Goal: Task Accomplishment & Management: Use online tool/utility

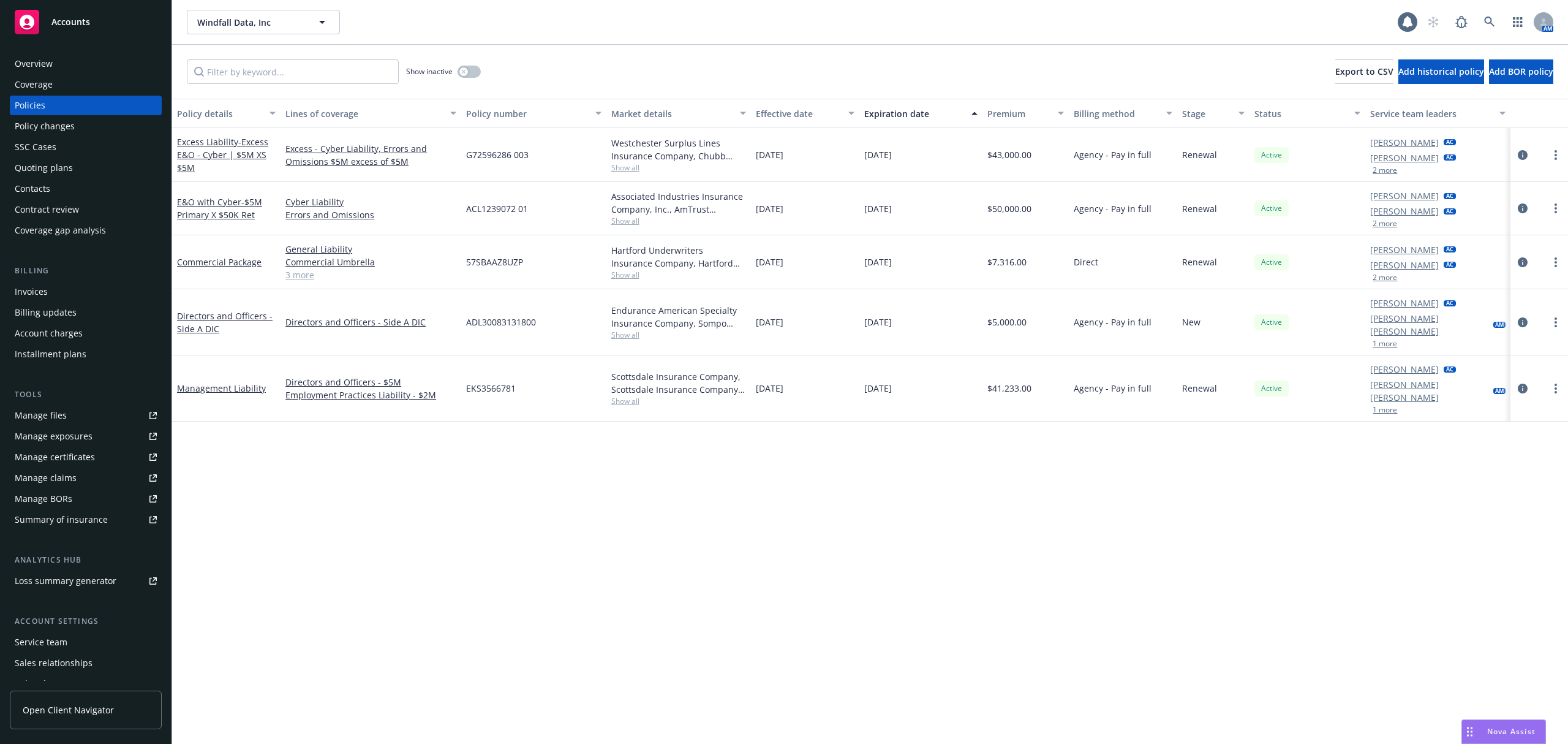
drag, startPoint x: 81, startPoint y: 30, endPoint x: 148, endPoint y: 35, distance: 67.2
click at [148, 35] on link "Accounts" at bounding box center [85, 22] width 152 height 34
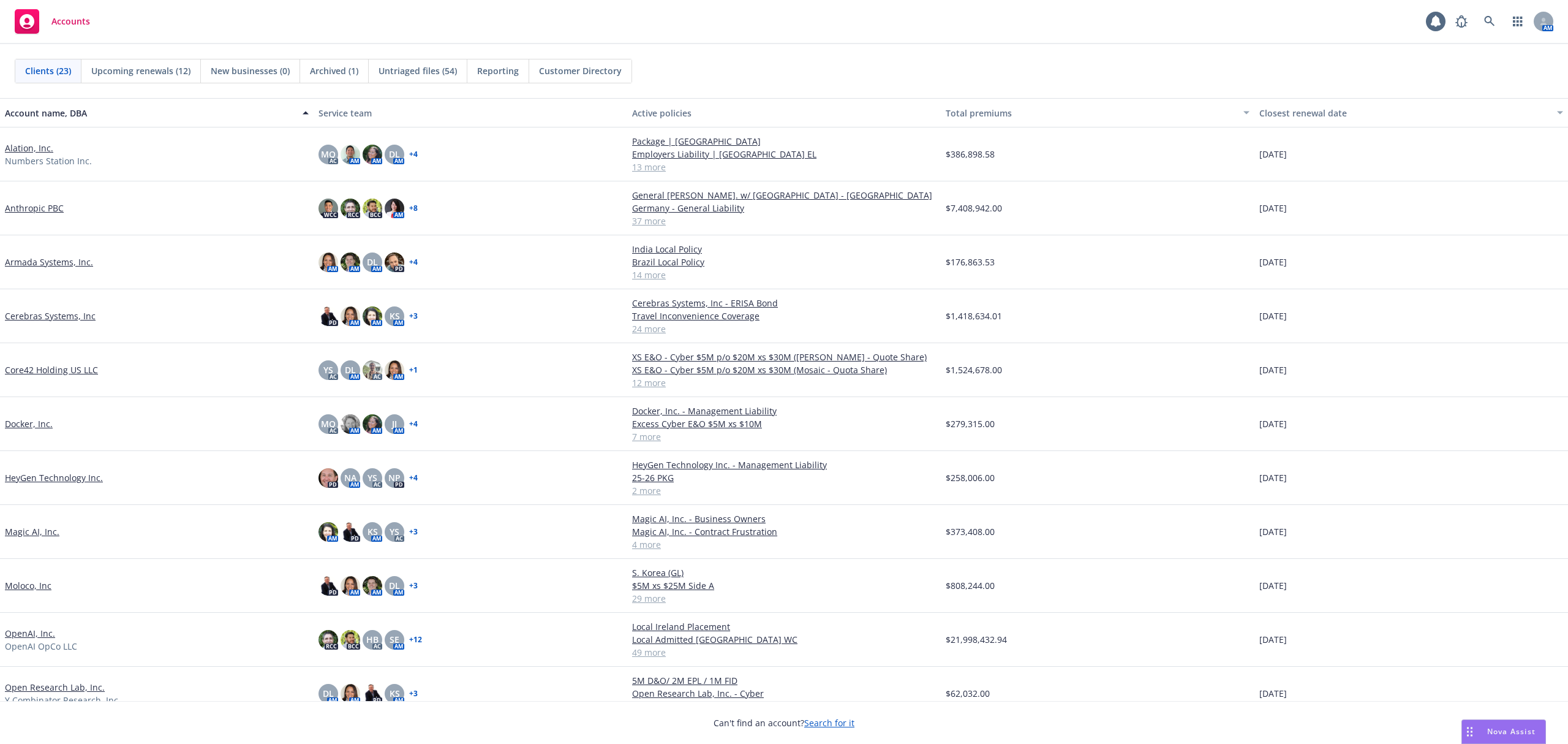
click at [447, 73] on span "Untriaged files (54)" at bounding box center [417, 71] width 78 height 13
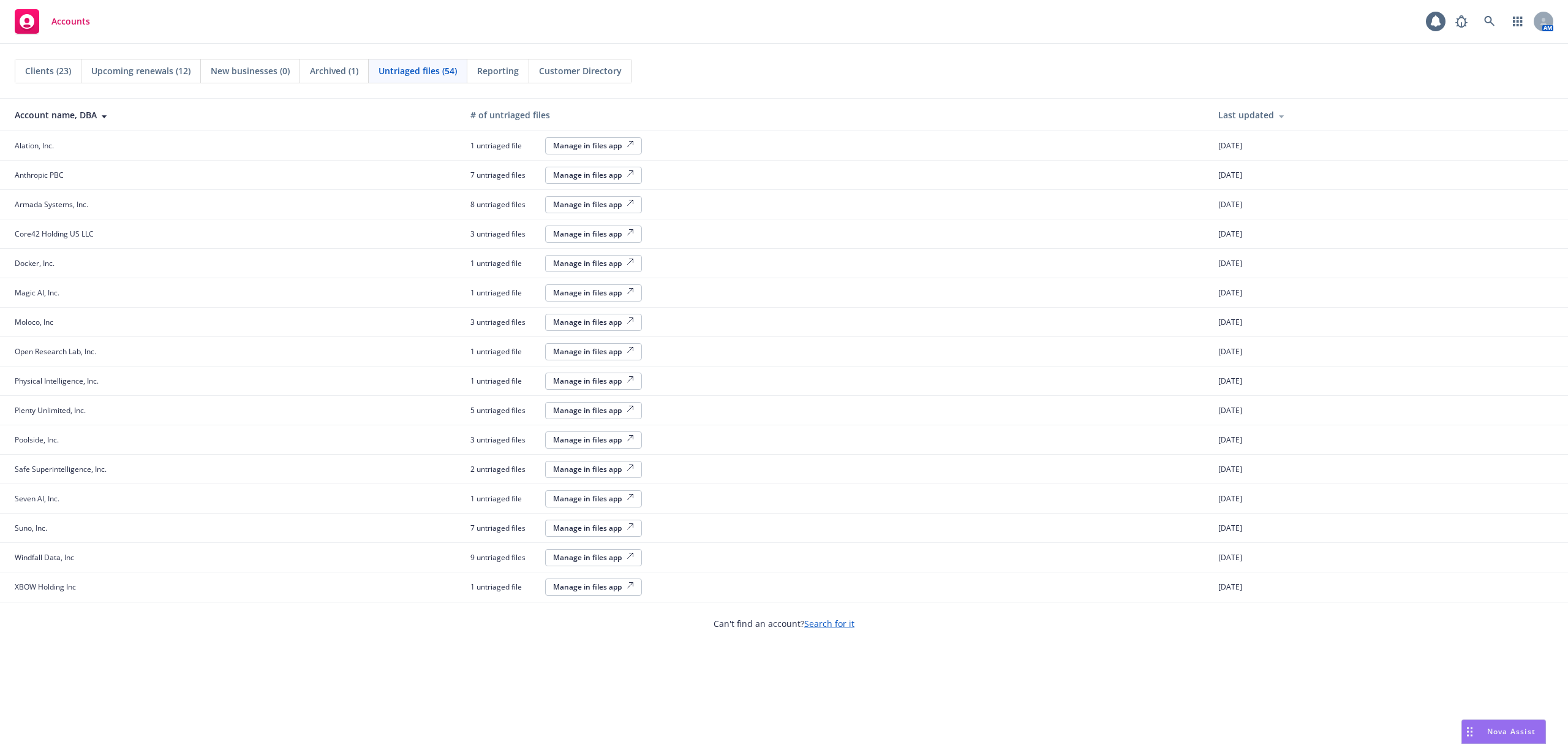
click at [508, 74] on span "Reporting" at bounding box center [497, 71] width 41 height 13
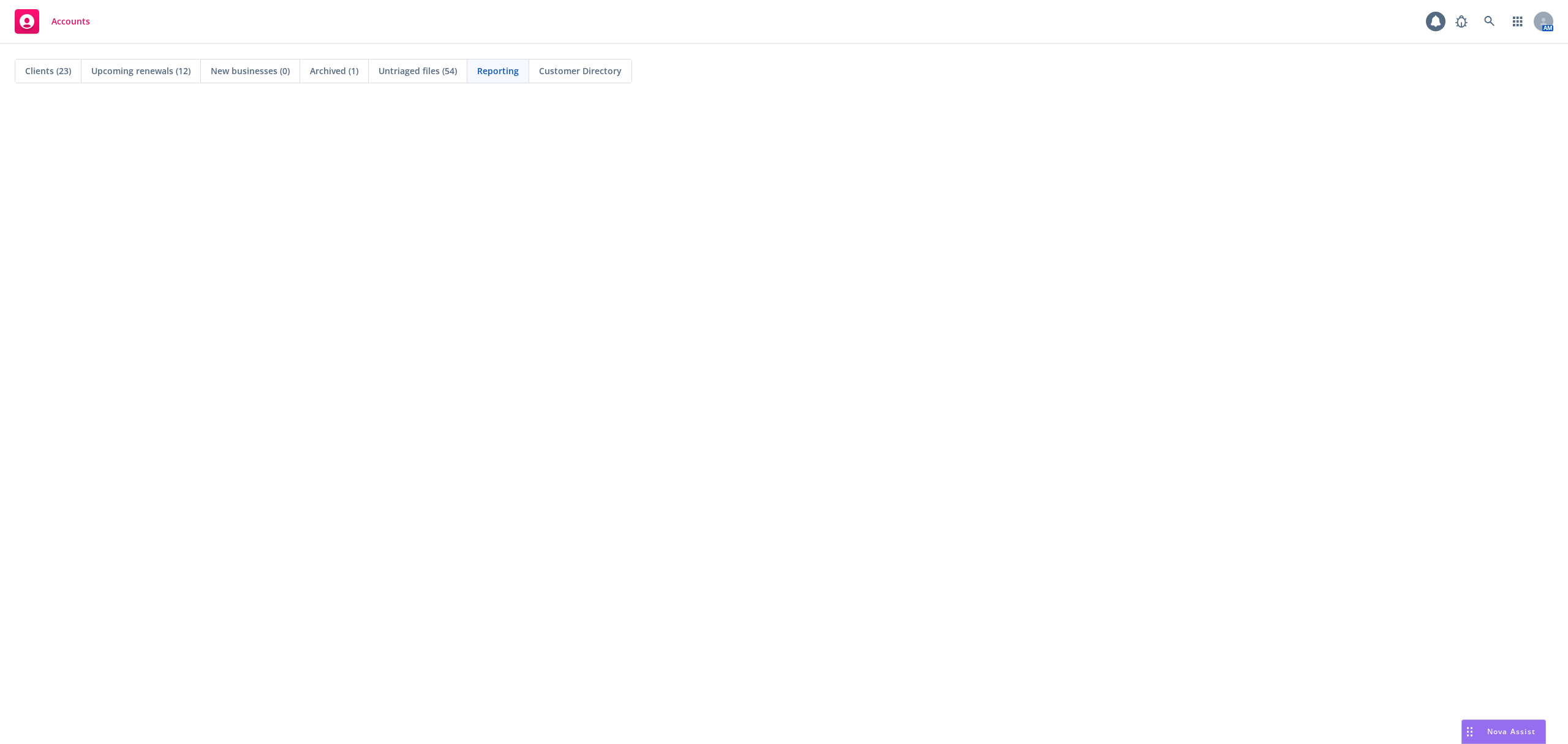
click at [420, 74] on span "Untriaged files (54)" at bounding box center [417, 71] width 78 height 13
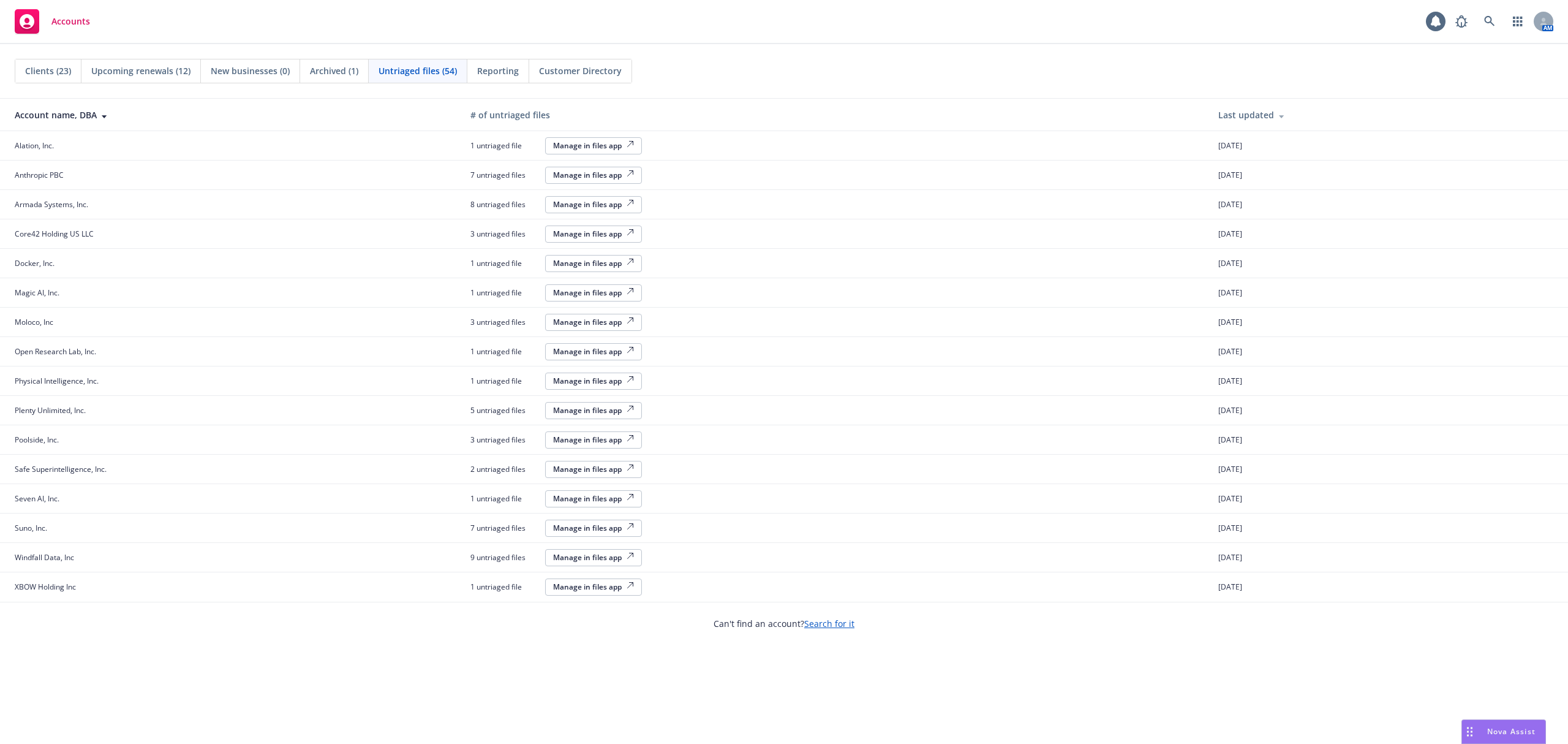
click at [550, 560] on button "Manage in files app" at bounding box center [593, 558] width 97 height 17
click at [139, 69] on span "Upcoming renewals (12)" at bounding box center [141, 71] width 99 height 13
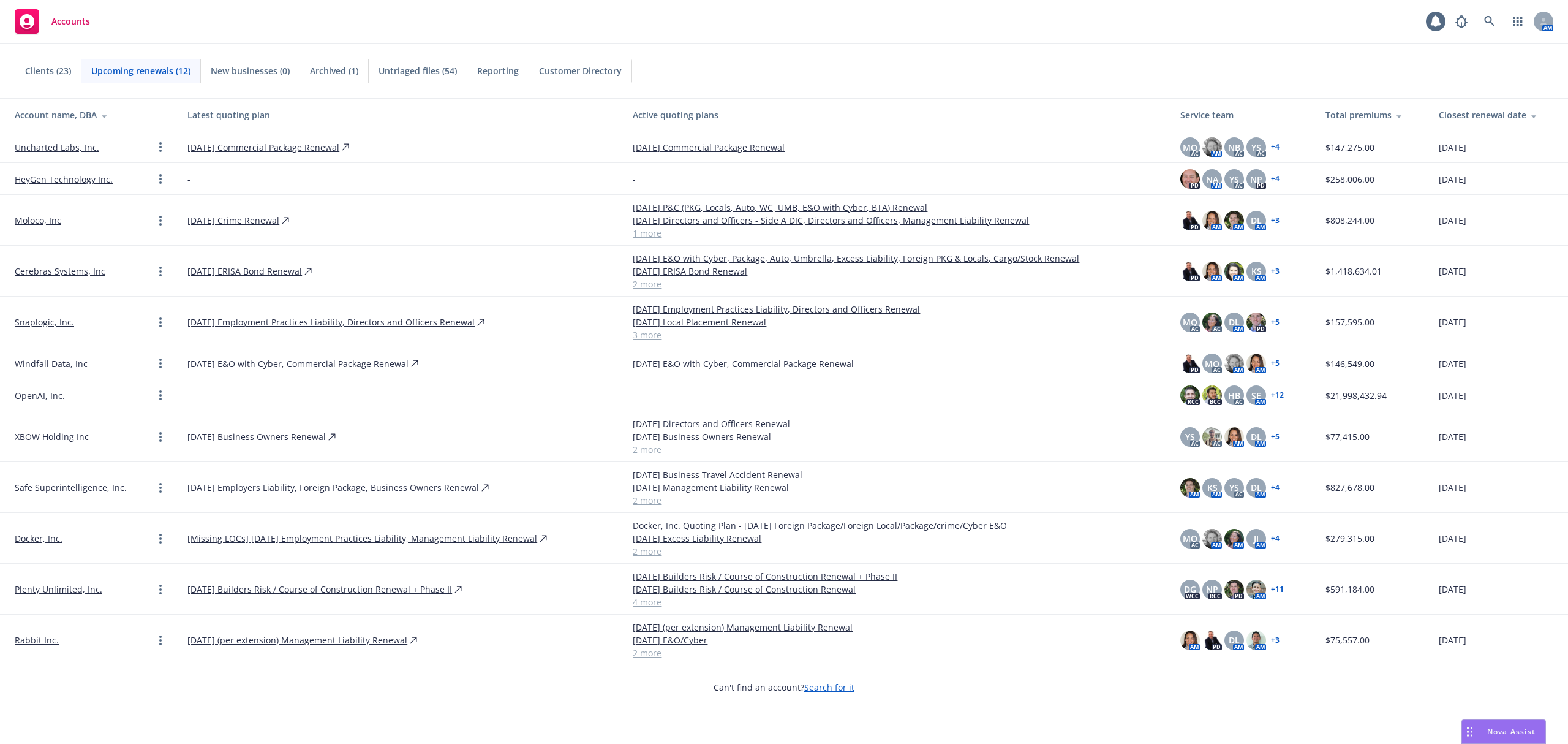
click at [47, 70] on span "Clients (23)" at bounding box center [48, 71] width 46 height 13
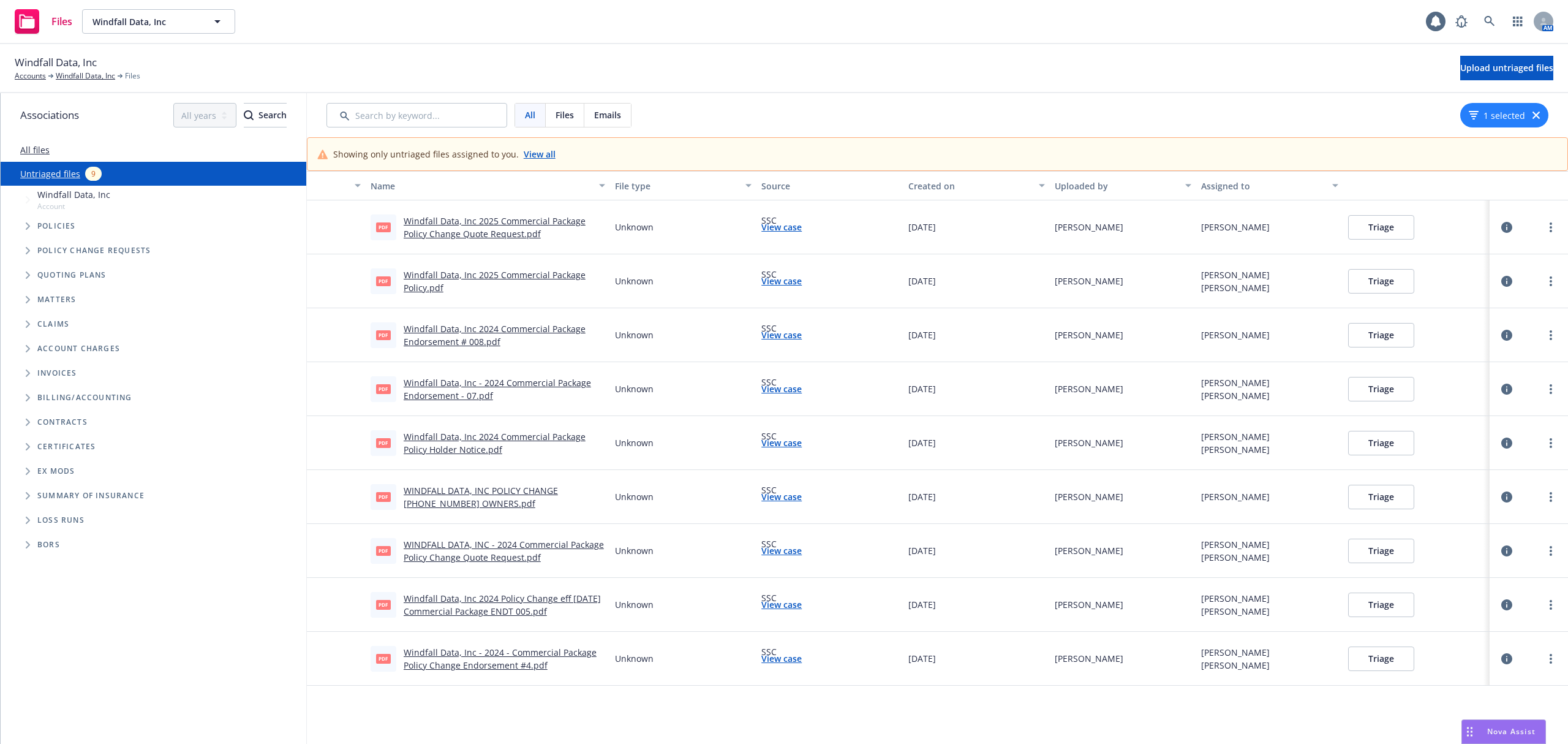
click at [524, 155] on link "View all" at bounding box center [539, 154] width 32 height 13
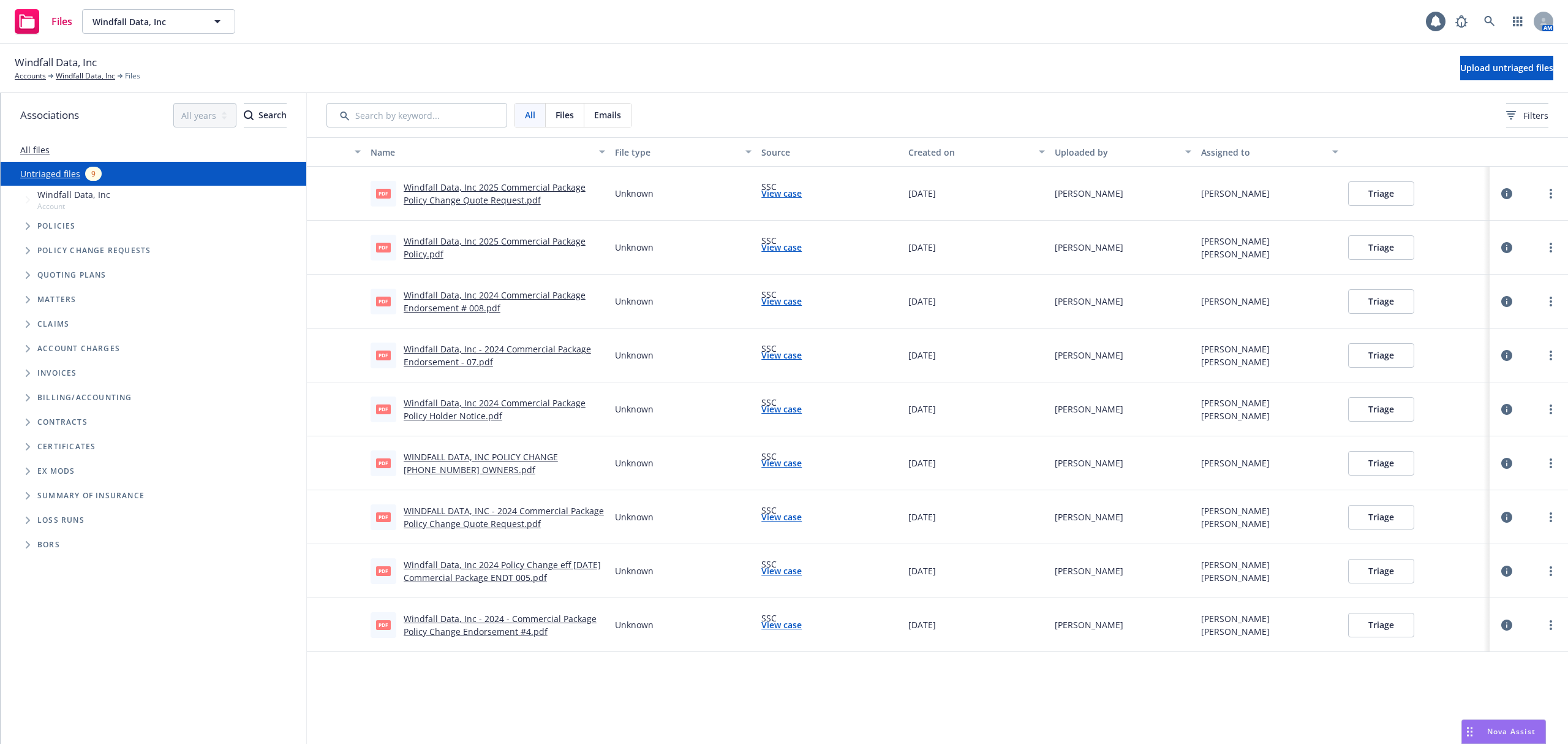
click at [772, 193] on link "View case" at bounding box center [782, 193] width 41 height 13
click at [1389, 187] on button "Triage" at bounding box center [1381, 193] width 66 height 25
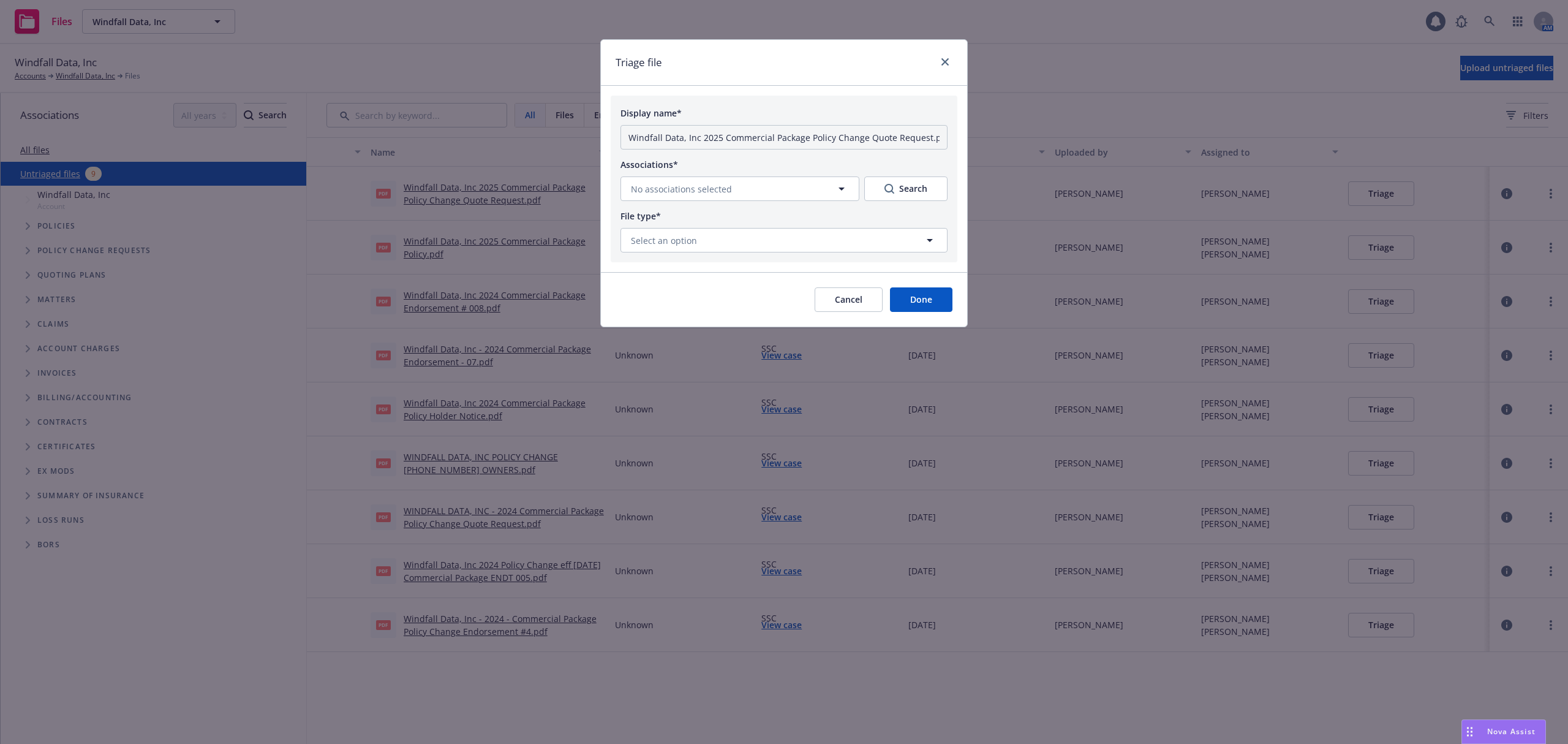
click at [953, 57] on div "Triage file" at bounding box center [784, 63] width 366 height 46
click at [945, 67] on link "close" at bounding box center [945, 62] width 15 height 15
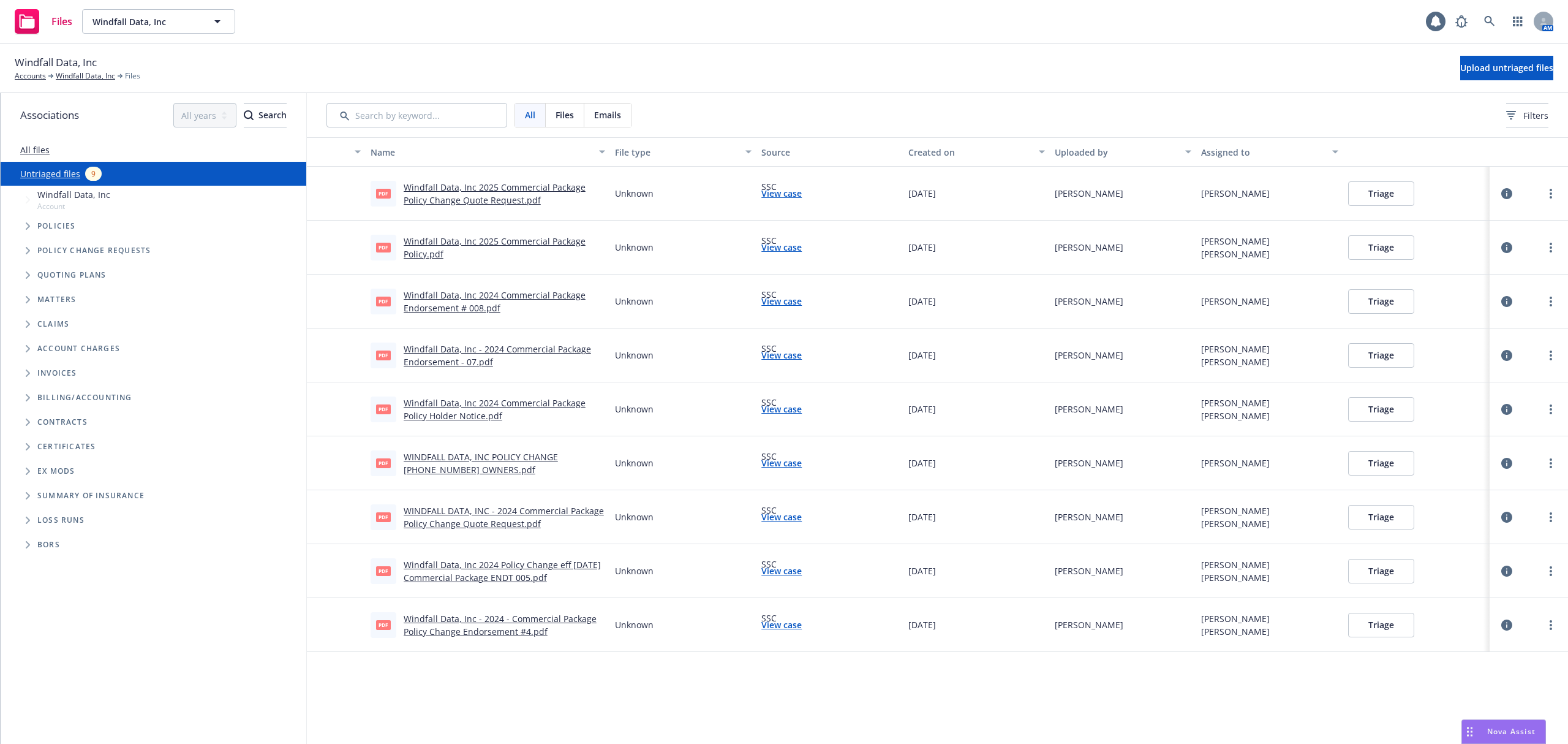
click at [945, 59] on div "Windfall Data, Inc Accounts Windfall Data, Inc Files Upload untriaged files" at bounding box center [784, 68] width 1538 height 27
click at [1550, 625] on icon "more" at bounding box center [1551, 624] width 3 height 10
click at [885, 687] on div "Name File type Source Created on Uploaded by Assigned to pdf Windfall Data, Inc…" at bounding box center [937, 440] width 1261 height 607
